Goal: Task Accomplishment & Management: Manage account settings

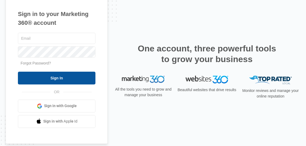
type input "[EMAIL_ADDRESS][DOMAIN_NAME]"
click at [56, 79] on input "Sign In" at bounding box center [56, 78] width 77 height 13
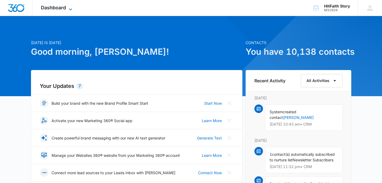
click at [70, 9] on icon at bounding box center [70, 9] width 3 height 2
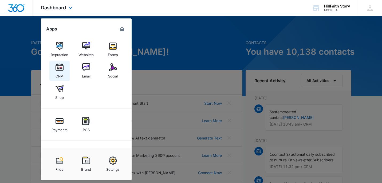
click at [61, 71] on img at bounding box center [59, 67] width 8 height 8
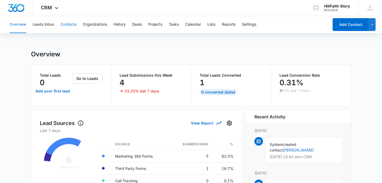
click at [72, 23] on button "Contacts" at bounding box center [69, 24] width 16 height 17
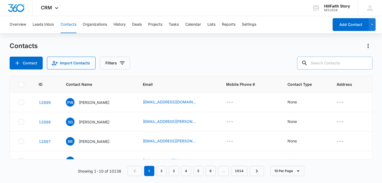
click at [336, 63] on input "text" at bounding box center [334, 63] width 75 height 13
paste input "[EMAIL_ADDRESS][DOMAIN_NAME]"
type input "[EMAIL_ADDRESS][DOMAIN_NAME]"
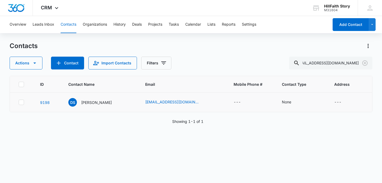
scroll to position [0, 0]
click at [20, 101] on icon at bounding box center [21, 102] width 5 height 5
click at [19, 102] on input "checkbox" at bounding box center [18, 102] width 0 height 0
checkbox input "true"
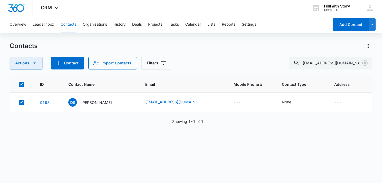
click at [34, 64] on icon "button" at bounding box center [34, 63] width 6 height 6
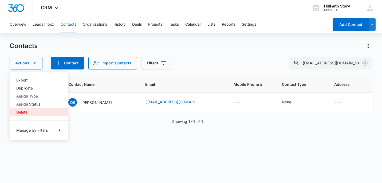
click at [23, 109] on button "Delete" at bounding box center [39, 112] width 58 height 8
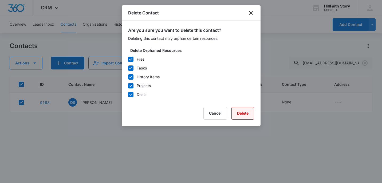
click at [240, 111] on button "Delete" at bounding box center [242, 113] width 23 height 13
click at [241, 113] on div "Cancel Loading Delete" at bounding box center [191, 113] width 126 height 13
click at [205, 111] on button "Cancel" at bounding box center [207, 113] width 24 height 13
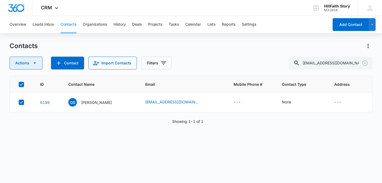
click at [35, 64] on icon "button" at bounding box center [34, 63] width 6 height 6
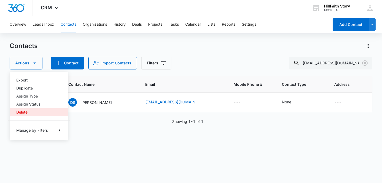
click at [24, 111] on div "Delete" at bounding box center [35, 112] width 39 height 4
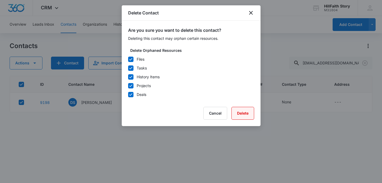
click at [239, 114] on button "Delete" at bounding box center [242, 113] width 23 height 13
drag, startPoint x: 274, startPoint y: 135, endPoint x: 261, endPoint y: 133, distance: 13.5
click at [271, 134] on div at bounding box center [191, 91] width 382 height 183
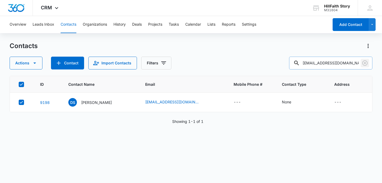
click at [364, 62] on icon "Clear" at bounding box center [365, 63] width 6 height 6
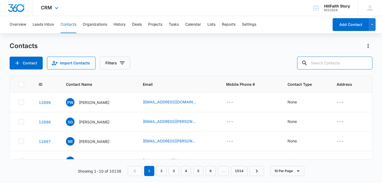
paste input "[EMAIL_ADDRESS][DOMAIN_NAME]"
type input "[EMAIL_ADDRESS][DOMAIN_NAME]"
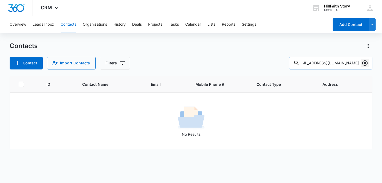
scroll to position [0, 0]
click at [366, 62] on icon "Clear" at bounding box center [365, 63] width 6 height 6
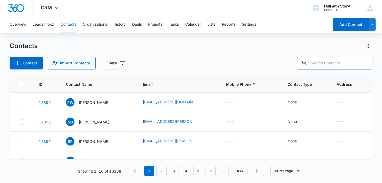
paste input "[PERSON_NAME][EMAIL_ADDRESS][PERSON_NAME][DOMAIN_NAME]"
type input "[PERSON_NAME][EMAIL_ADDRESS][PERSON_NAME][DOMAIN_NAME]"
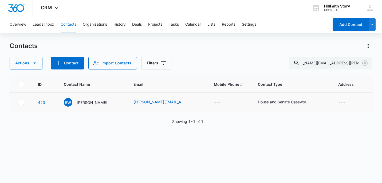
scroll to position [0, 0]
click at [22, 102] on icon at bounding box center [21, 102] width 5 height 5
click at [19, 102] on input "checkbox" at bounding box center [18, 102] width 0 height 0
checkbox input "true"
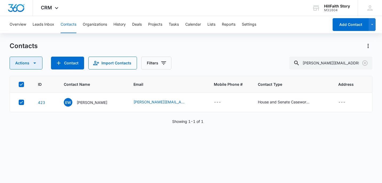
click at [34, 63] on icon "button" at bounding box center [34, 62] width 3 height 1
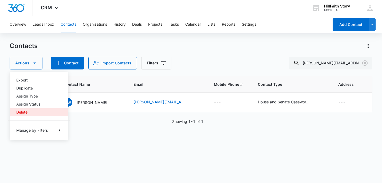
click at [21, 111] on div "Delete" at bounding box center [35, 112] width 39 height 4
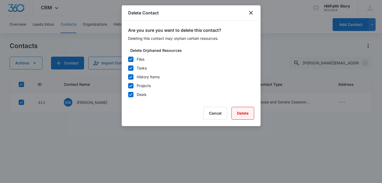
click at [237, 111] on button "Delete" at bounding box center [242, 113] width 23 height 13
click at [247, 116] on button "Delete" at bounding box center [242, 113] width 23 height 13
click at [251, 13] on icon "close" at bounding box center [251, 13] width 4 height 4
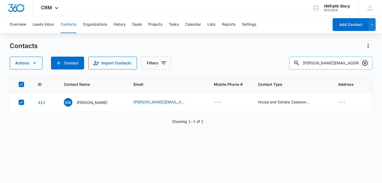
click at [364, 63] on icon "Clear" at bounding box center [364, 62] width 5 height 5
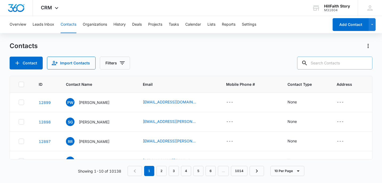
paste input "[PERSON_NAME][EMAIL_ADDRESS][PERSON_NAME][DOMAIN_NAME]"
type input "[PERSON_NAME][EMAIL_ADDRESS][PERSON_NAME][DOMAIN_NAME]"
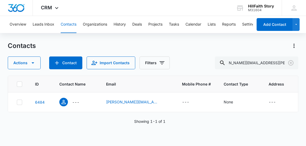
scroll to position [0, 0]
click at [19, 83] on icon at bounding box center [19, 84] width 5 height 5
click at [17, 84] on input "checkbox" at bounding box center [17, 84] width 0 height 0
checkbox input "true"
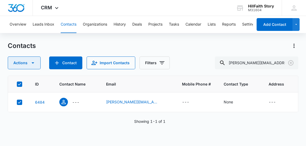
click at [33, 61] on icon "button" at bounding box center [33, 63] width 6 height 6
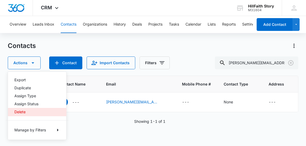
click at [19, 112] on div "Delete" at bounding box center [33, 112] width 39 height 4
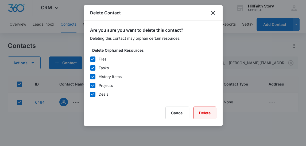
click at [207, 112] on button "Delete" at bounding box center [204, 113] width 23 height 13
drag, startPoint x: 198, startPoint y: 111, endPoint x: 191, endPoint y: 110, distance: 7.6
click at [198, 111] on button "Delete" at bounding box center [204, 113] width 23 height 13
click at [213, 13] on icon "close" at bounding box center [213, 13] width 4 height 4
